Goal: Navigation & Orientation: Find specific page/section

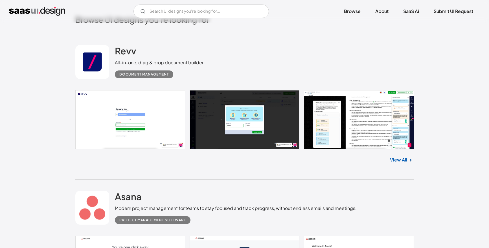
scroll to position [154, 0]
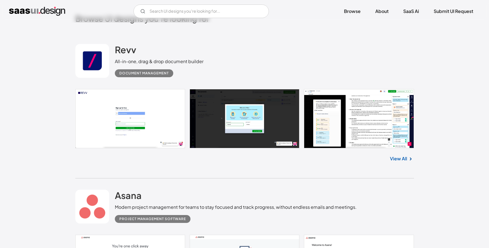
click at [407, 162] on img at bounding box center [410, 159] width 7 height 7
click at [407, 161] on img at bounding box center [410, 159] width 7 height 7
click at [404, 158] on link "View All" at bounding box center [398, 158] width 17 height 7
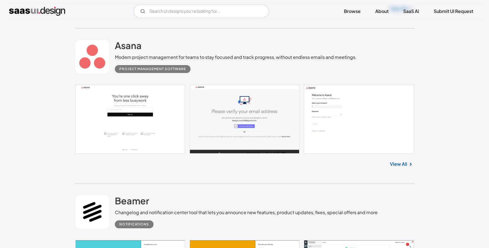
scroll to position [306, 0]
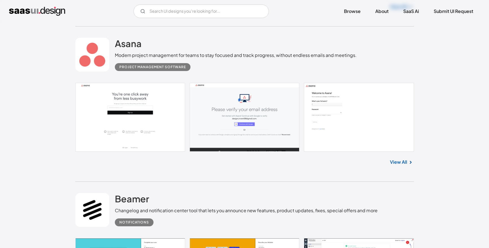
click at [171, 140] on link at bounding box center [244, 117] width 338 height 69
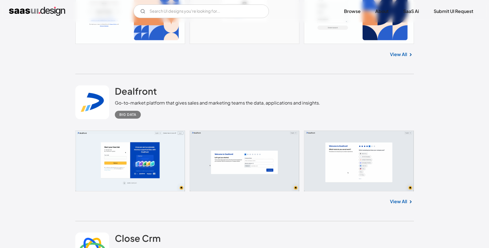
scroll to position [1899, 0]
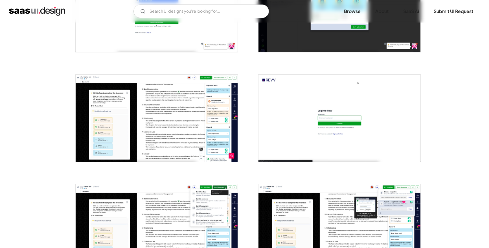
scroll to position [168, 0]
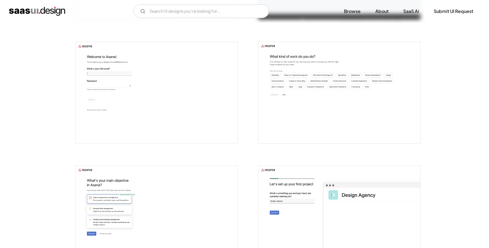
scroll to position [218, 0]
